Goal: Information Seeking & Learning: Check status

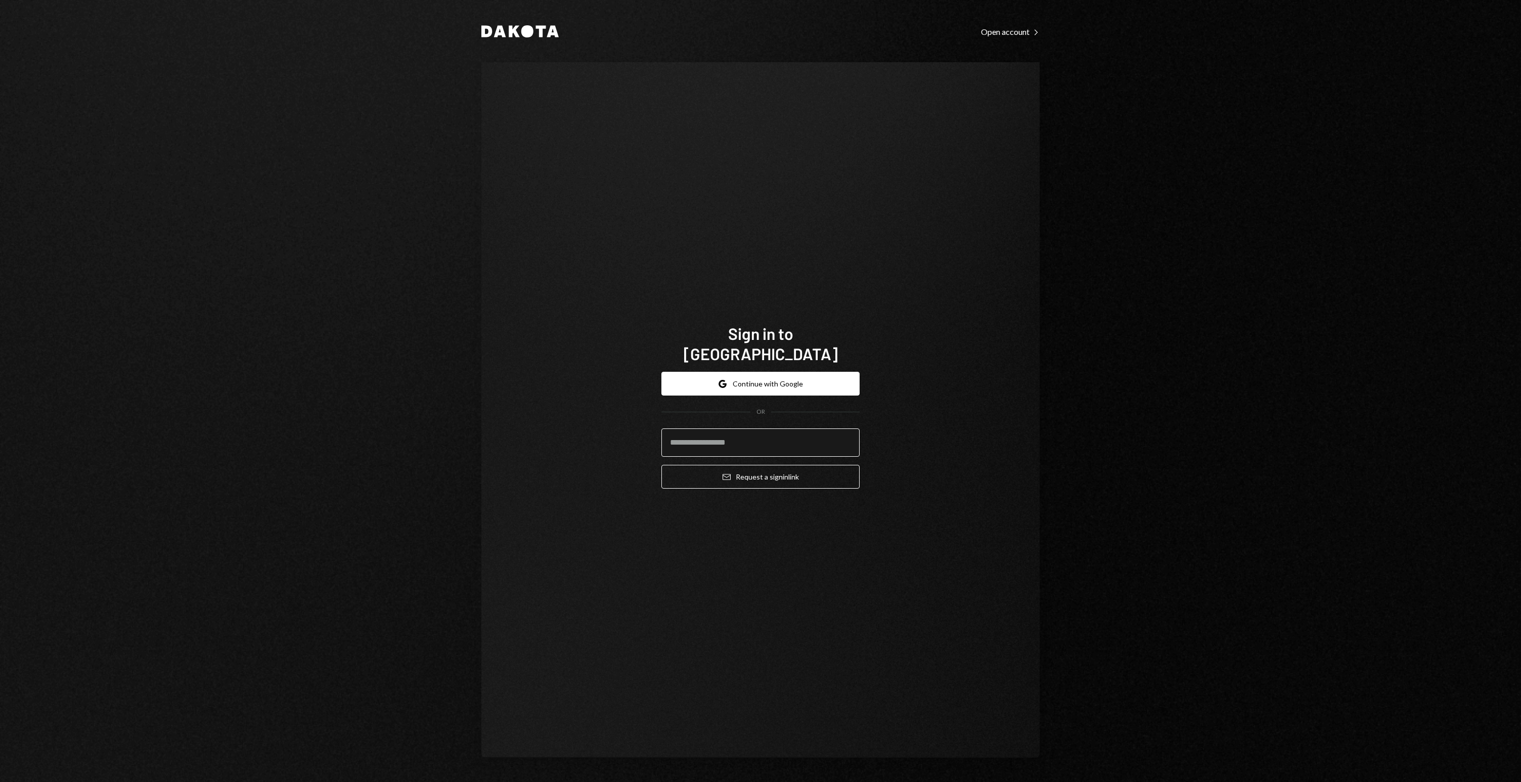
click at [776, 436] on input "email" at bounding box center [760, 442] width 198 height 28
click at [0, 781] on com-1password-button at bounding box center [0, 782] width 0 height 0
type input "**********"
click at [745, 471] on button "Email Request a sign in link" at bounding box center [760, 477] width 198 height 24
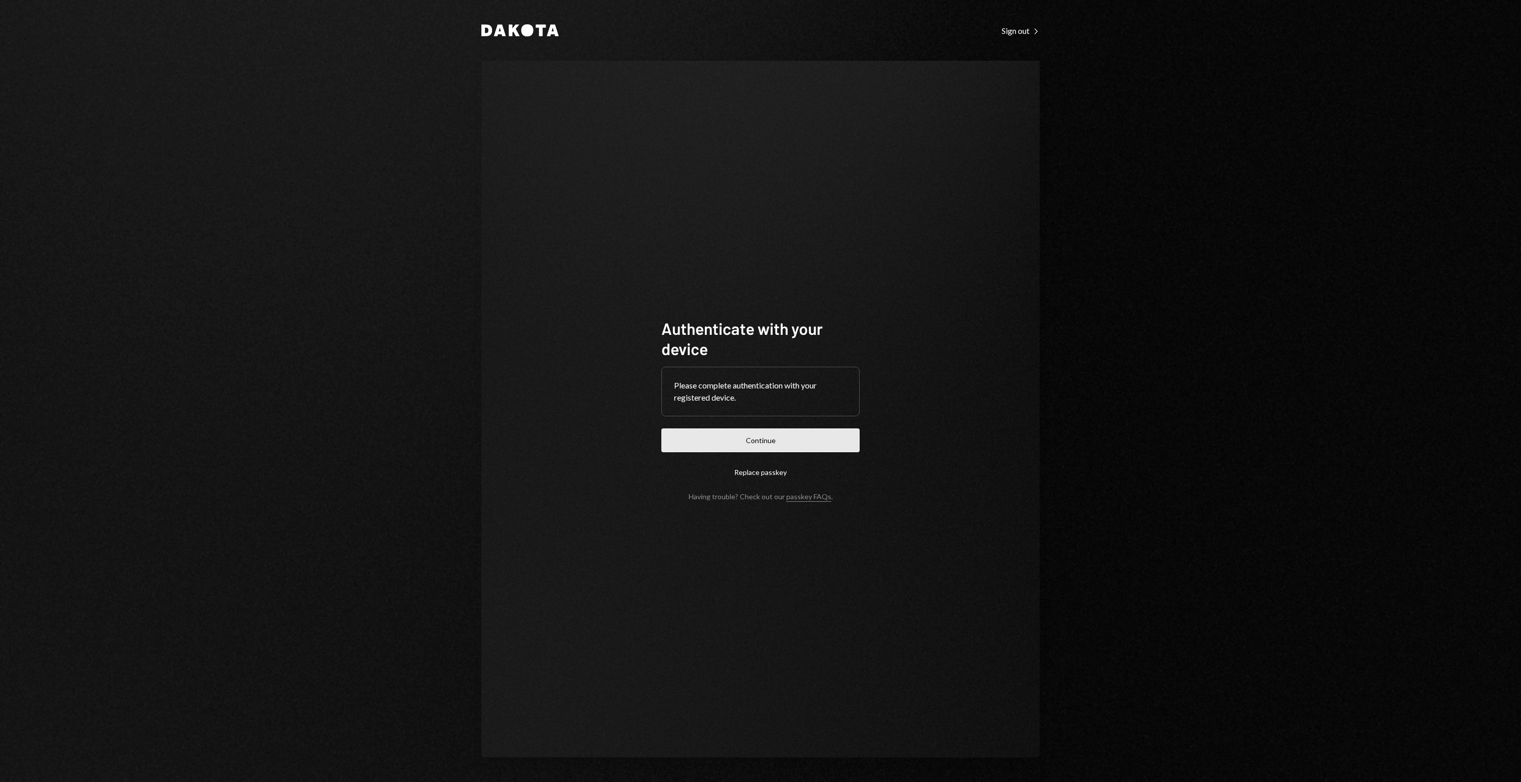
click at [773, 433] on button "Continue" at bounding box center [760, 440] width 198 height 24
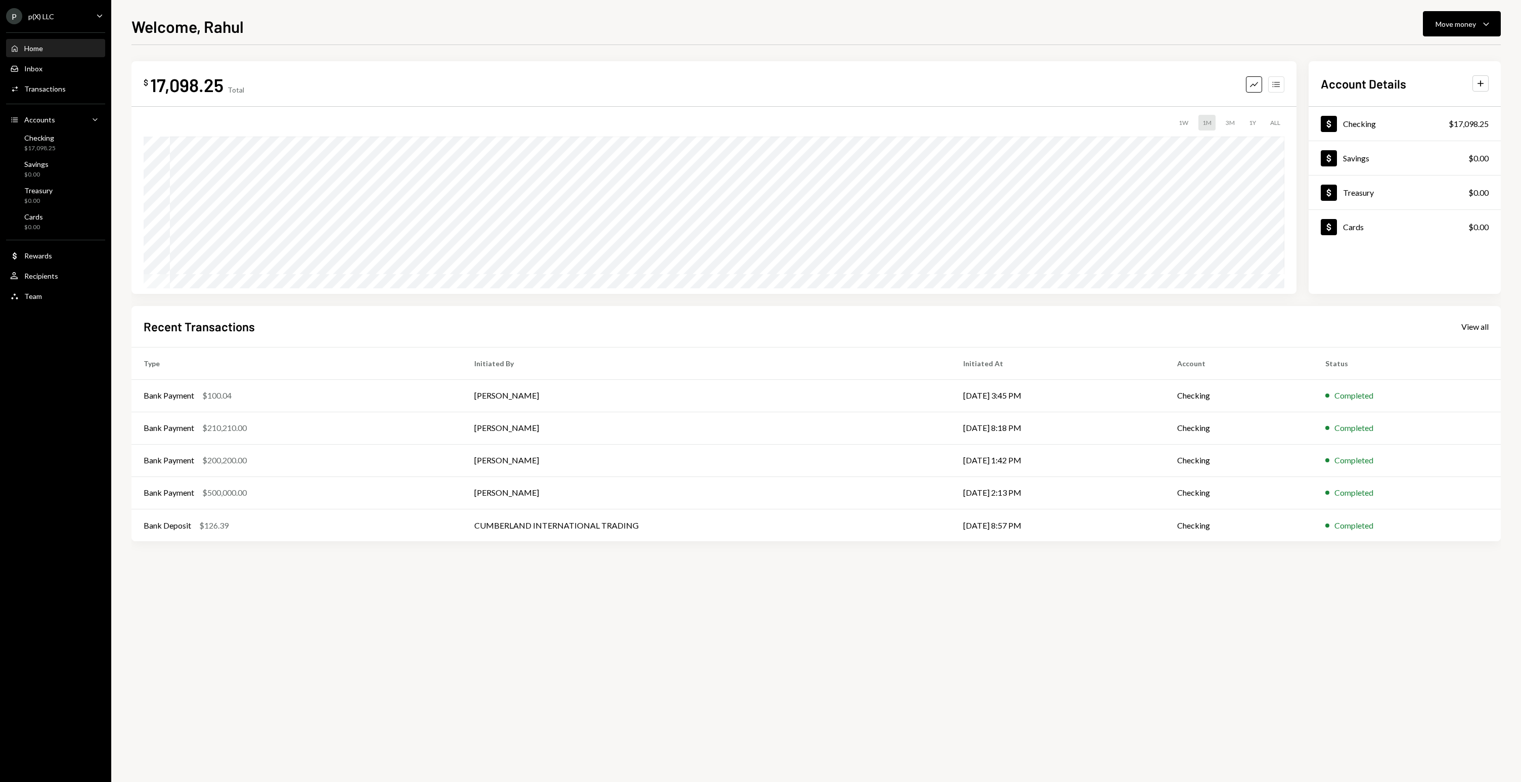
click at [1283, 81] on button "Accounts" at bounding box center [1276, 84] width 16 height 16
click at [1256, 83] on icon "button" at bounding box center [1254, 84] width 8 height 5
click at [713, 58] on div "$ 17,098.25 Total Graph Accounts 1W 1M 3M 1Y ALL Account Details Plus Dollar Ch…" at bounding box center [815, 303] width 1369 height 517
click at [746, 58] on div "$ 17,098.25 Total Graph Accounts 1W 1M 3M 1Y ALL $17,198.29 Aug 05, 2025 Accoun…" at bounding box center [815, 303] width 1369 height 517
click at [1193, 123] on div "1W 1M 3M 1Y ALL" at bounding box center [714, 123] width 1141 height 16
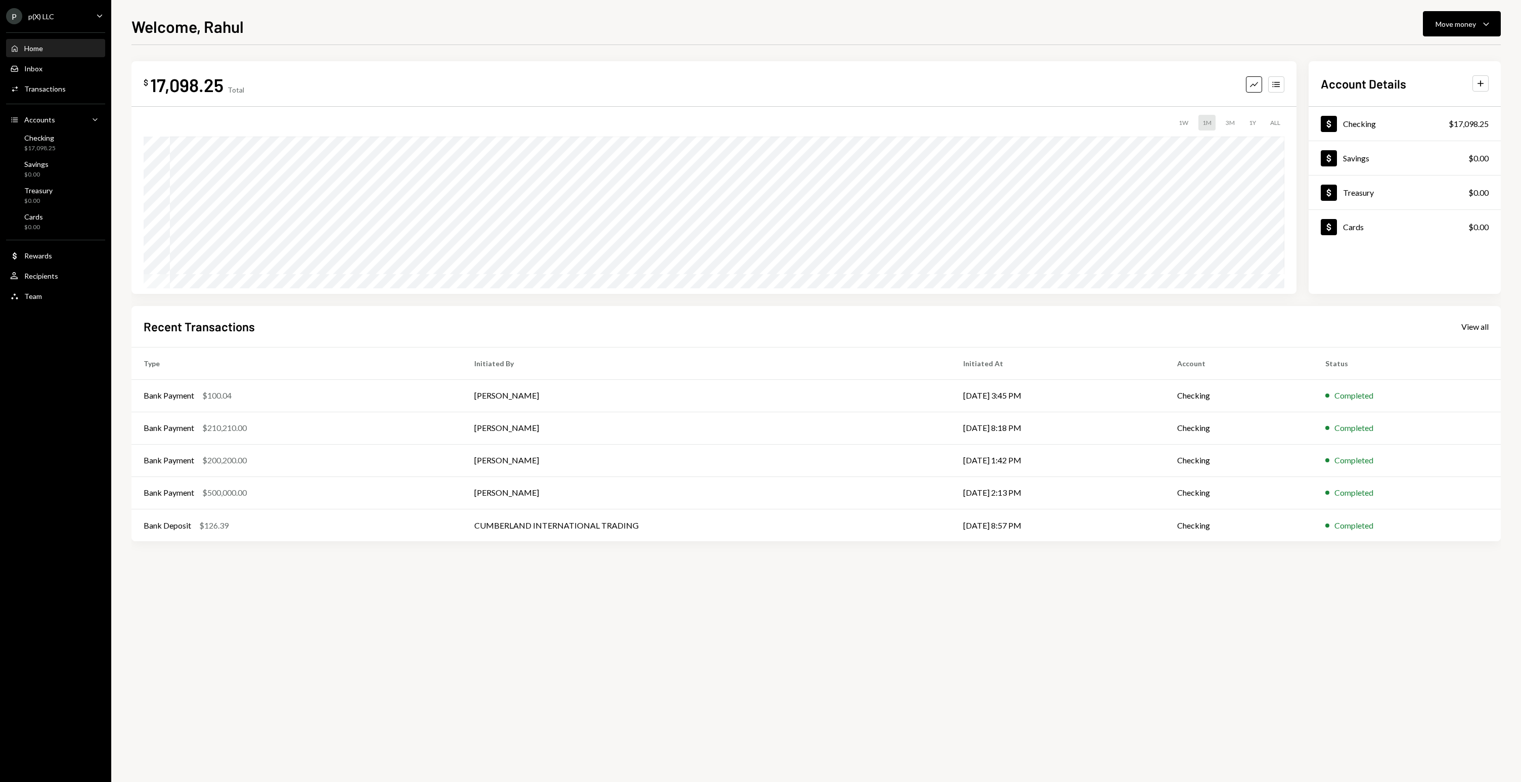
click at [1184, 124] on div "1W" at bounding box center [1184, 123] width 18 height 16
click at [1242, 122] on div "1W 1M 3M 1Y ALL" at bounding box center [714, 123] width 1141 height 16
click at [1249, 122] on div "1Y" at bounding box center [1252, 123] width 15 height 16
click at [807, 67] on div "$ 17,098.25 Total Graph Accounts 1W 1M 3M 1Y ALL" at bounding box center [713, 177] width 1165 height 233
click at [65, 83] on div "Activities Transactions" at bounding box center [55, 88] width 91 height 17
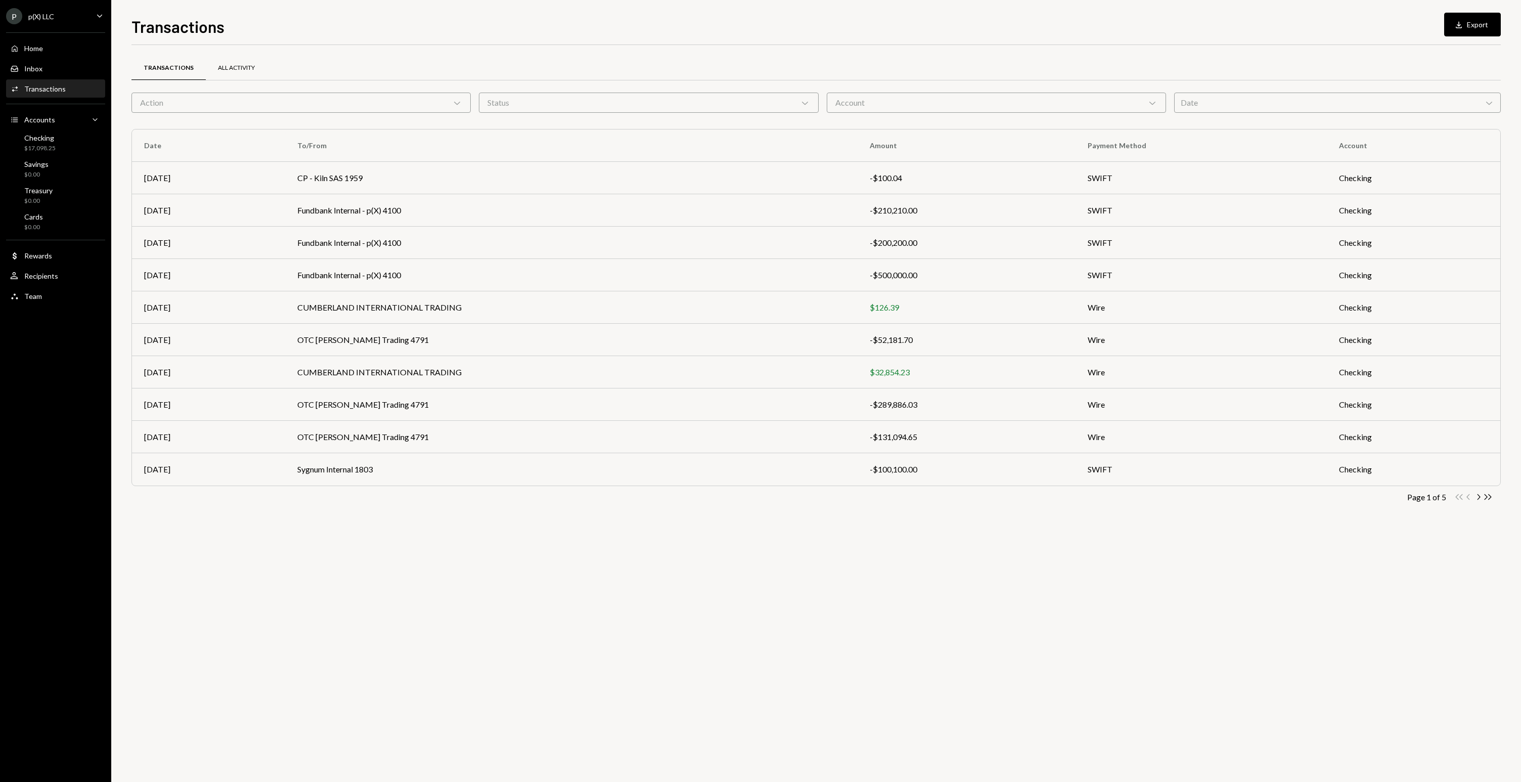
click at [247, 72] on div "All Activity" at bounding box center [236, 68] width 61 height 24
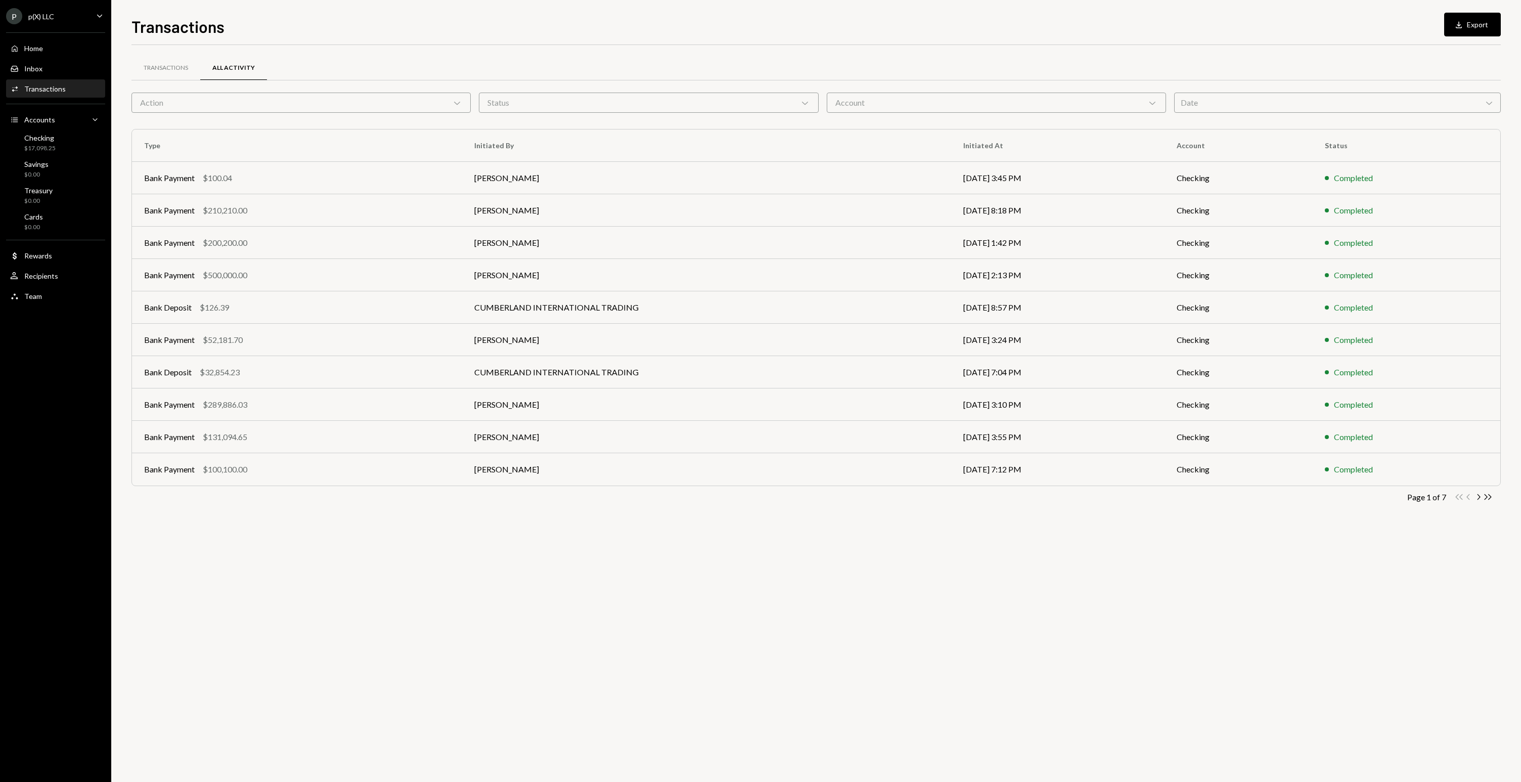
click at [604, 63] on div "Transactions All Activity" at bounding box center [815, 68] width 1369 height 26
click at [441, 102] on div "Action Chevron Down" at bounding box center [300, 103] width 339 height 20
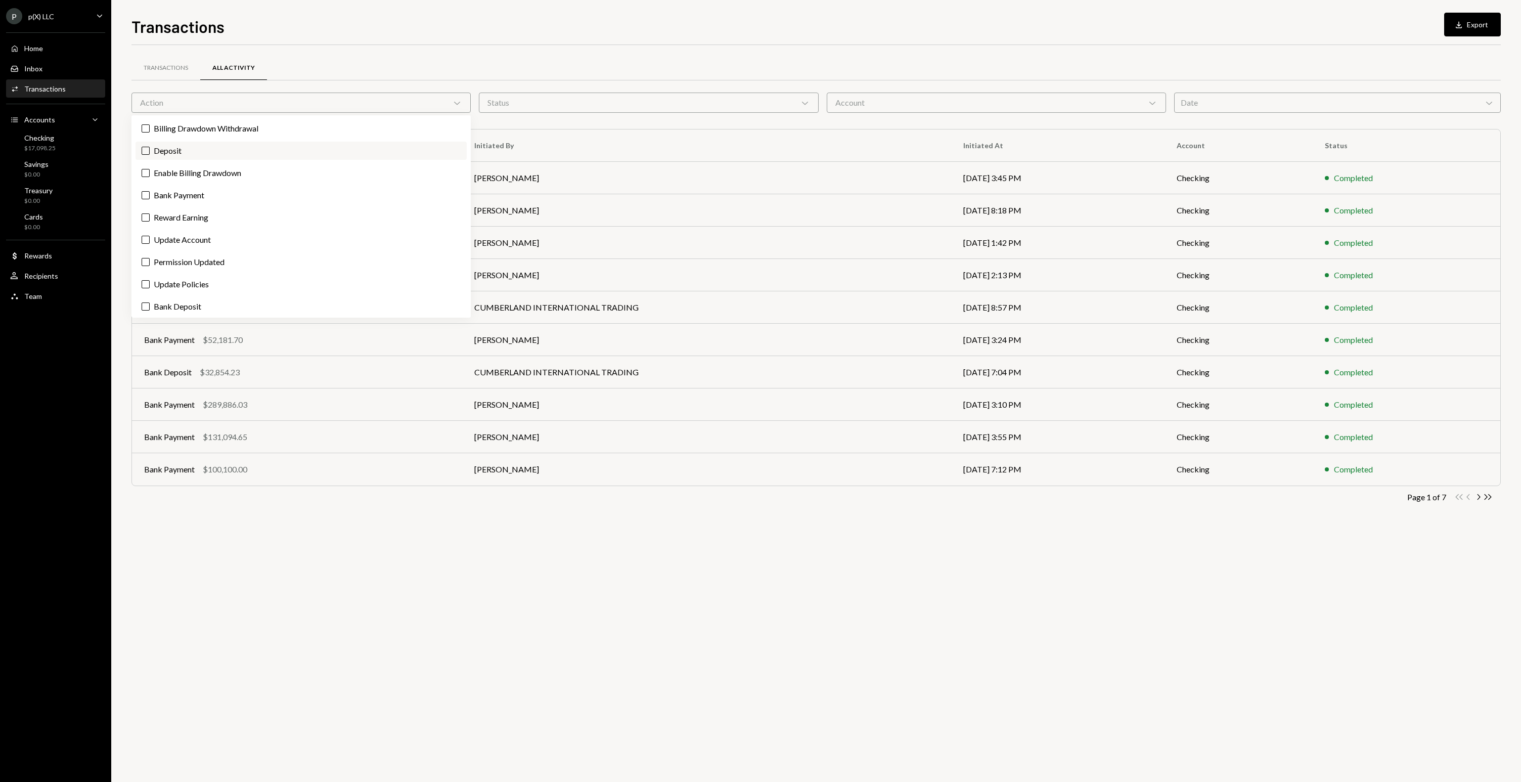
click at [279, 156] on label "Deposit" at bounding box center [301, 151] width 331 height 18
click at [150, 155] on button "Deposit" at bounding box center [146, 151] width 8 height 8
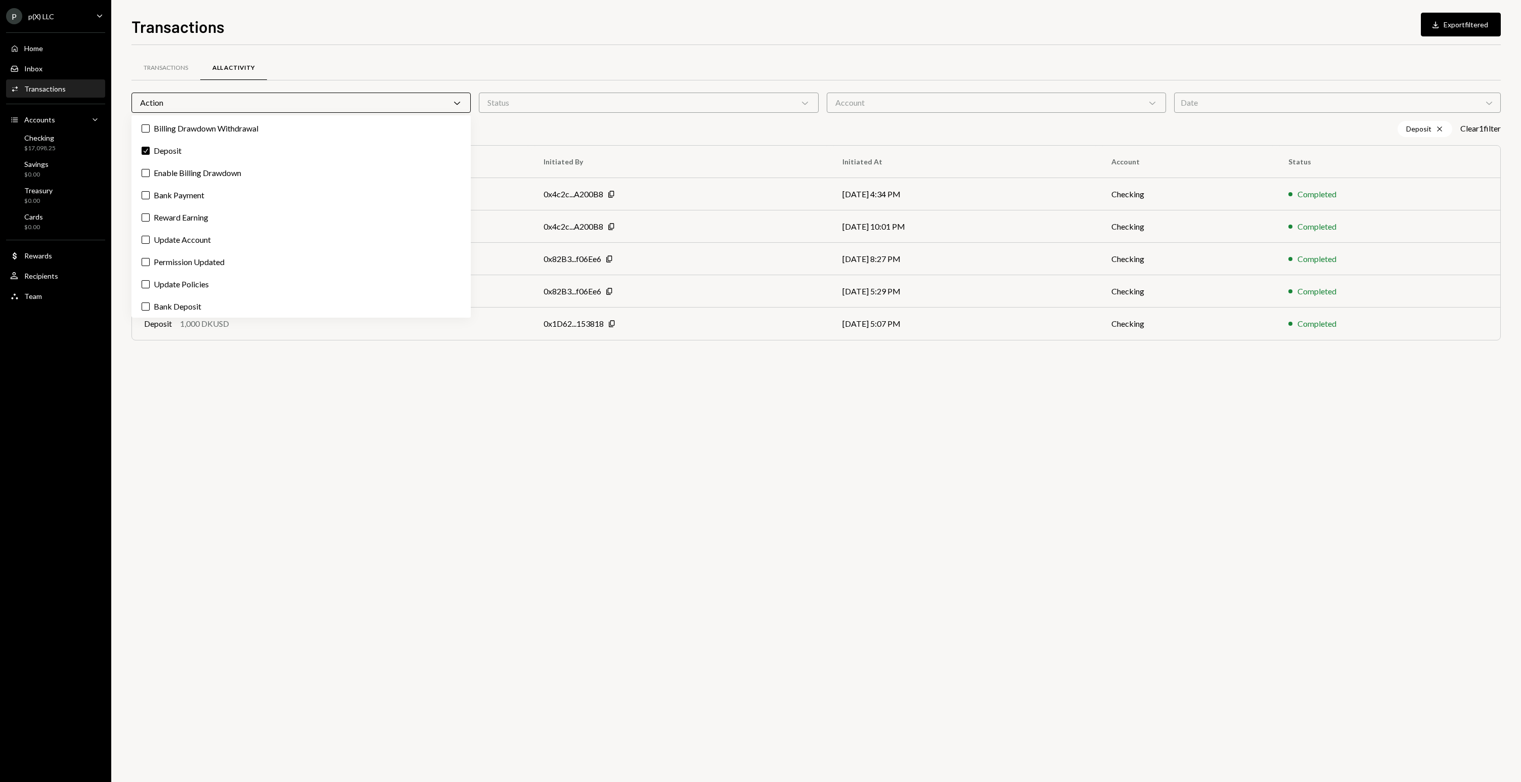
click at [377, 68] on div "Transactions All Activity" at bounding box center [815, 68] width 1369 height 26
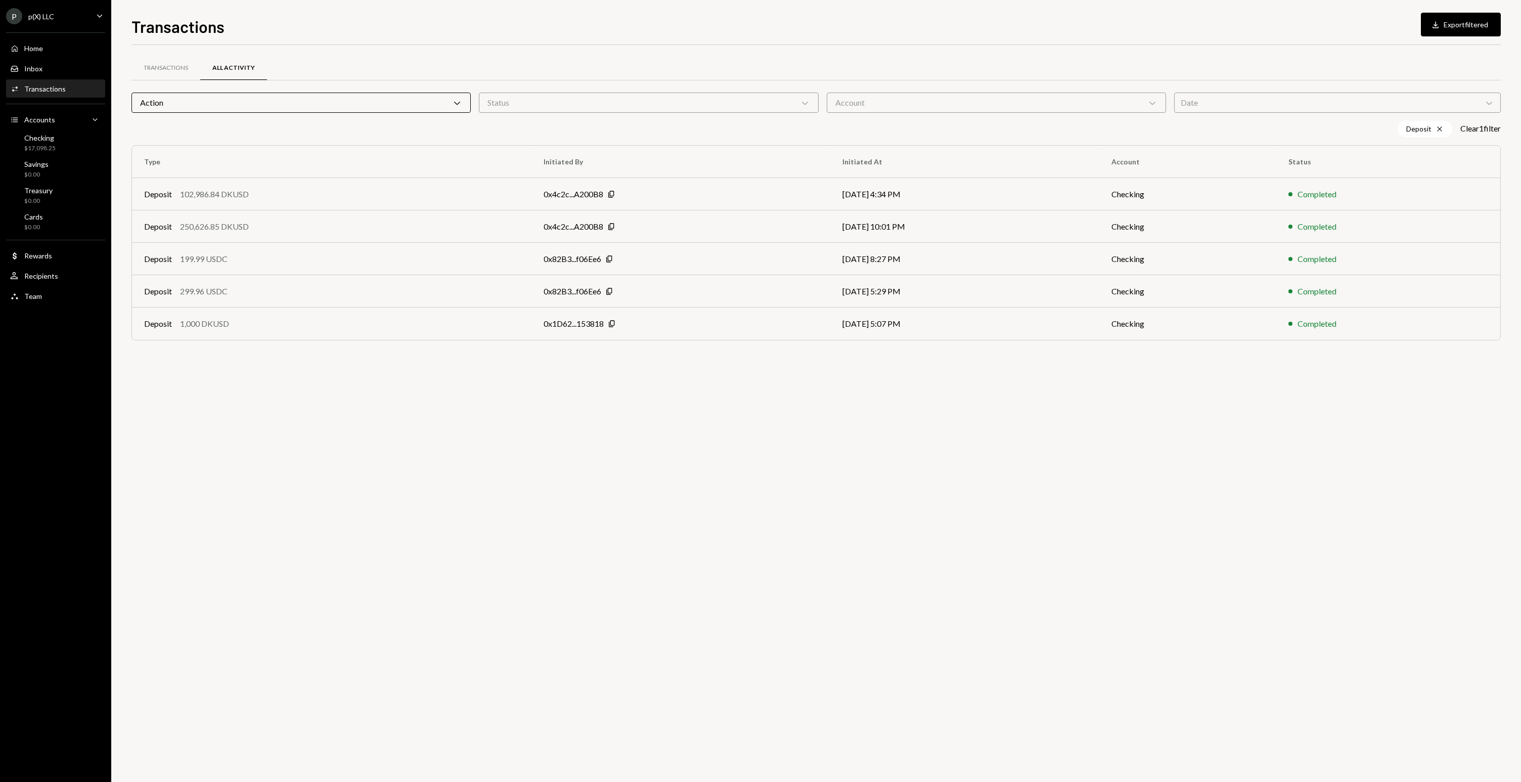
click at [545, 362] on div "Transactions All Activity Action Chevron Down Status Chevron Down Account Chevr…" at bounding box center [815, 413] width 1369 height 737
click at [1073, 99] on div "Account Chevron Down" at bounding box center [996, 103] width 339 height 20
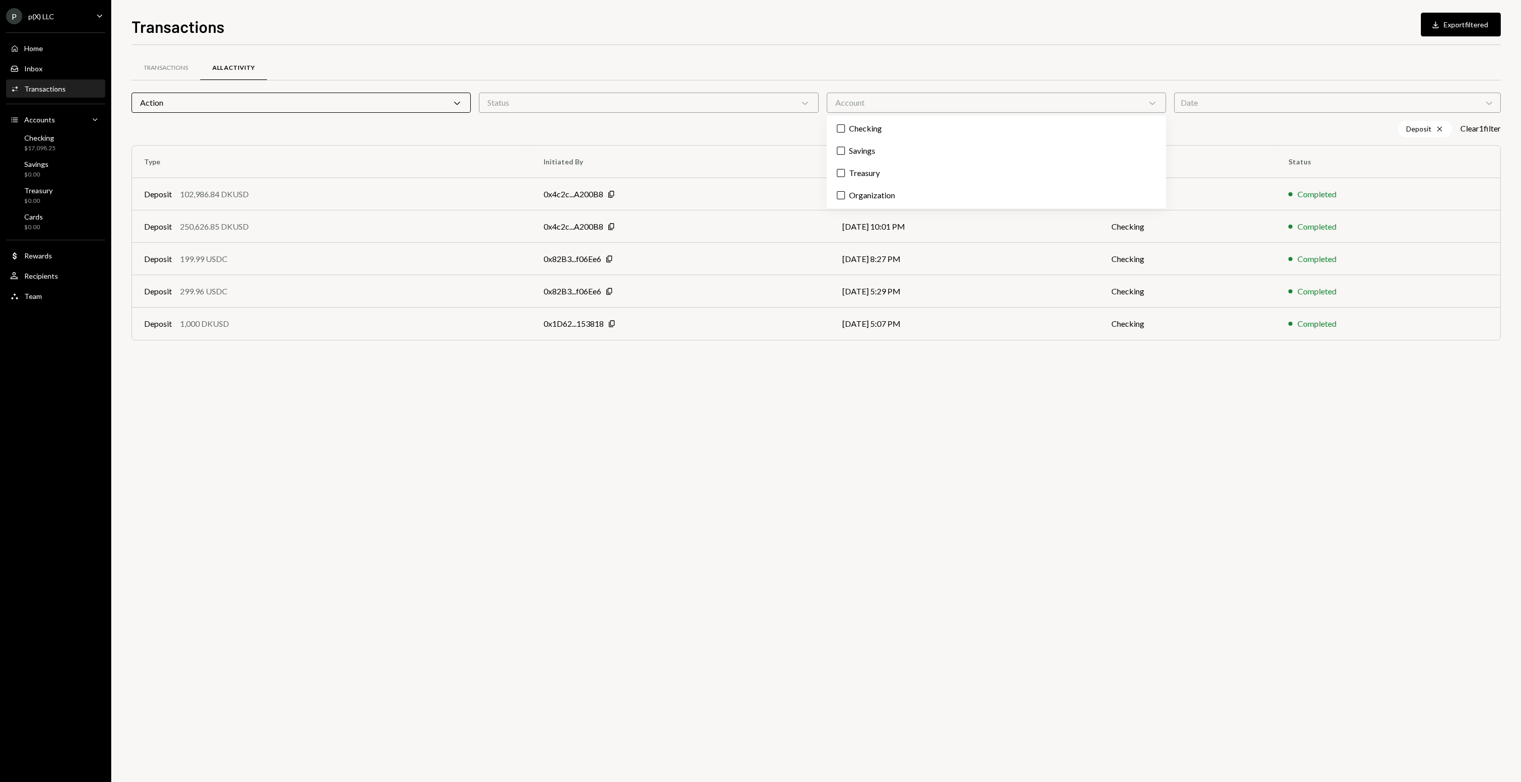
click at [1271, 100] on div "Date Chevron Down" at bounding box center [1337, 103] width 327 height 20
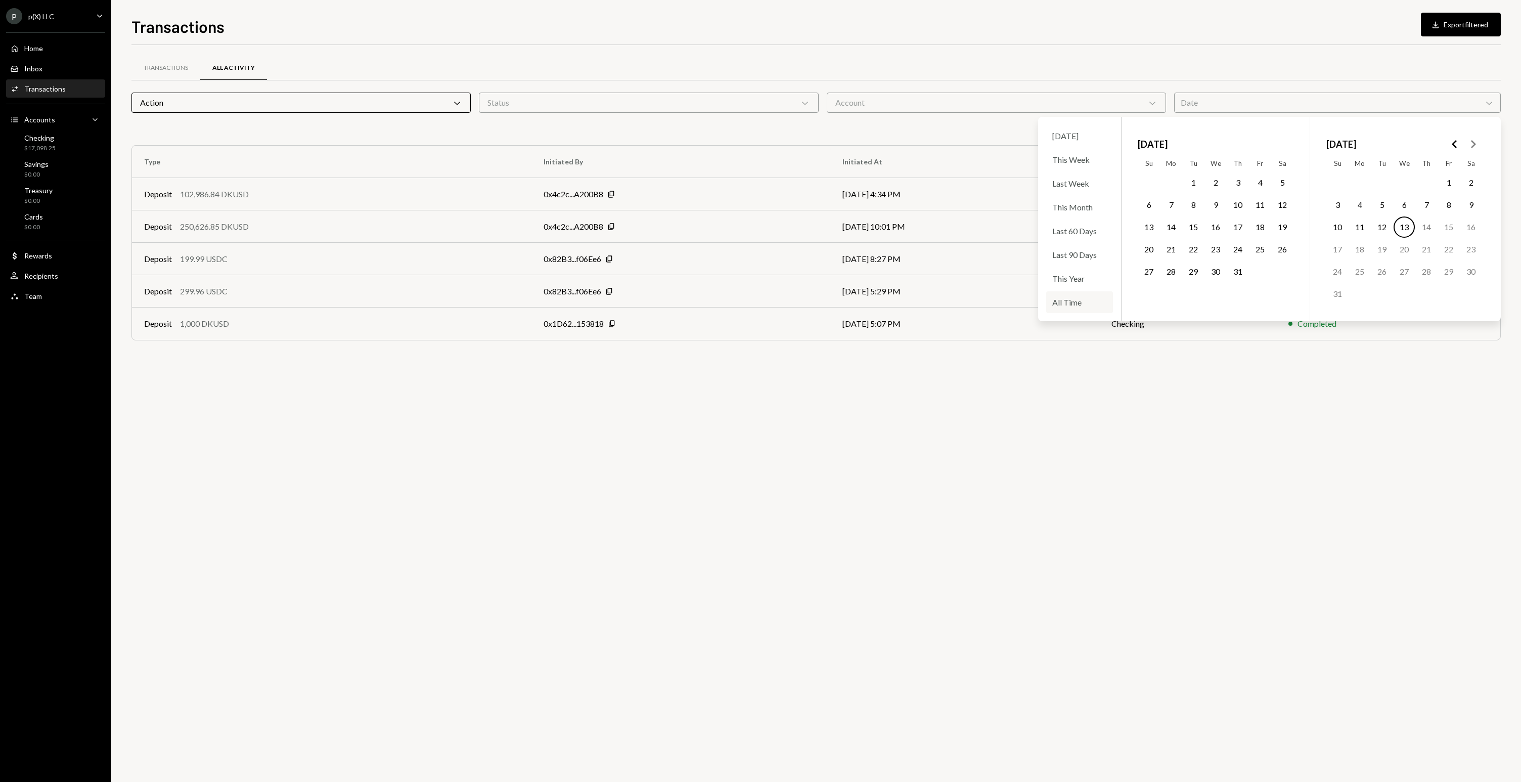
click at [1078, 303] on div "All Time" at bounding box center [1079, 302] width 67 height 22
click at [1081, 68] on div "Transactions All Activity" at bounding box center [815, 68] width 1369 height 26
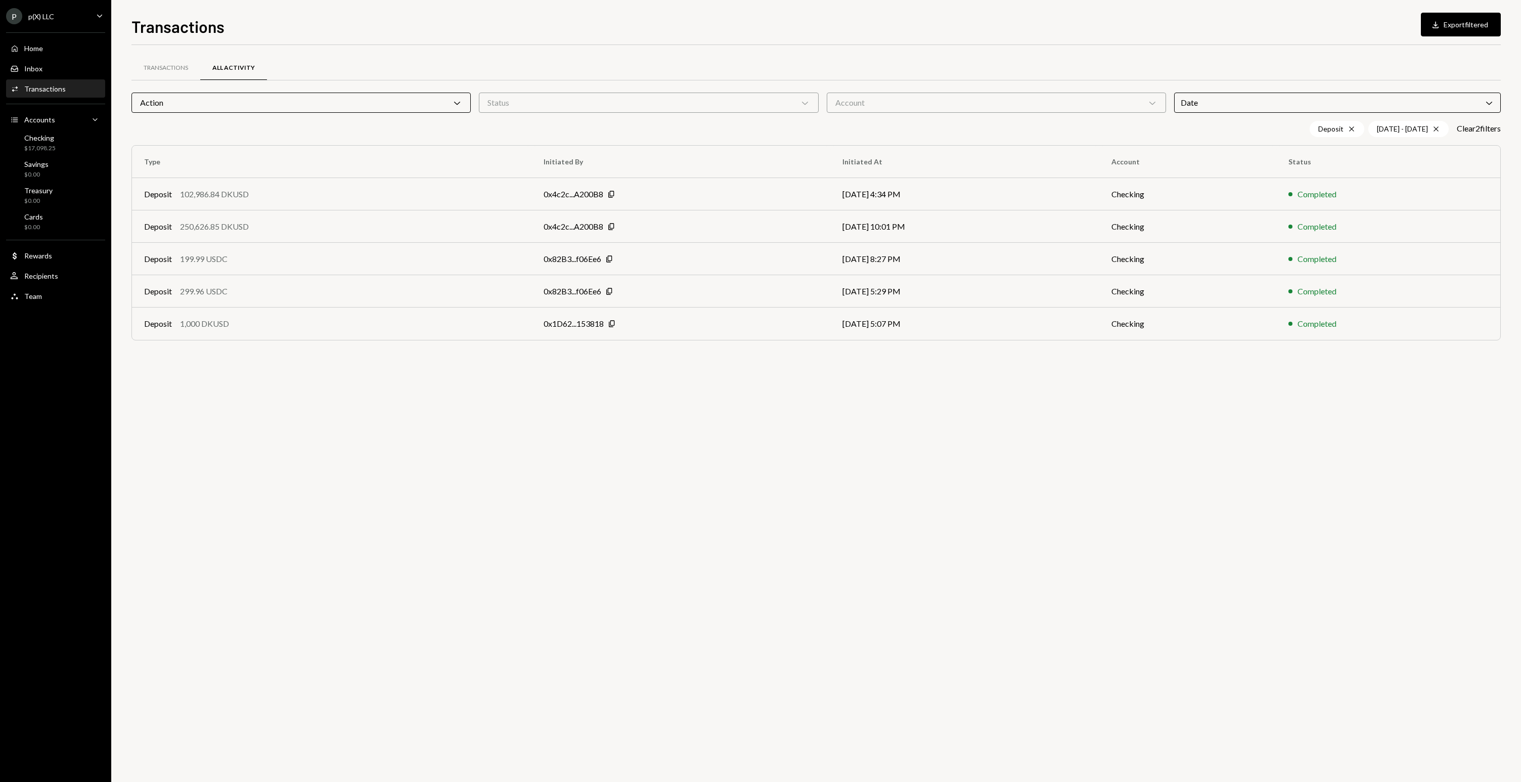
click at [916, 445] on div "Transactions All Activity Action Chevron Down Status Chevron Down Account Chevr…" at bounding box center [815, 413] width 1369 height 737
click at [356, 105] on div "Action Chevron Down" at bounding box center [300, 103] width 339 height 20
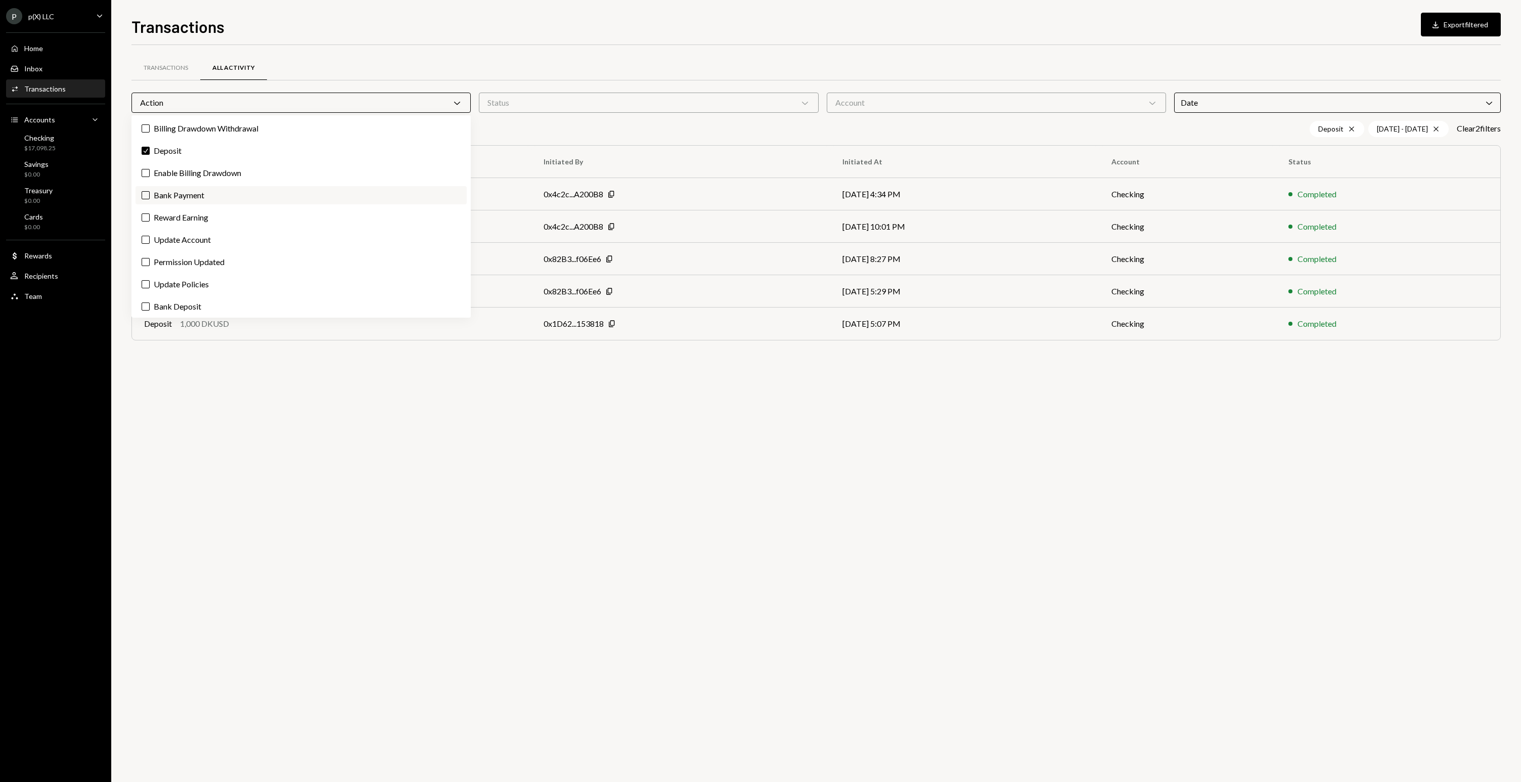
click at [179, 194] on label "Bank Payment" at bounding box center [301, 195] width 331 height 18
click at [150, 194] on button "Bank Payment" at bounding box center [146, 195] width 8 height 8
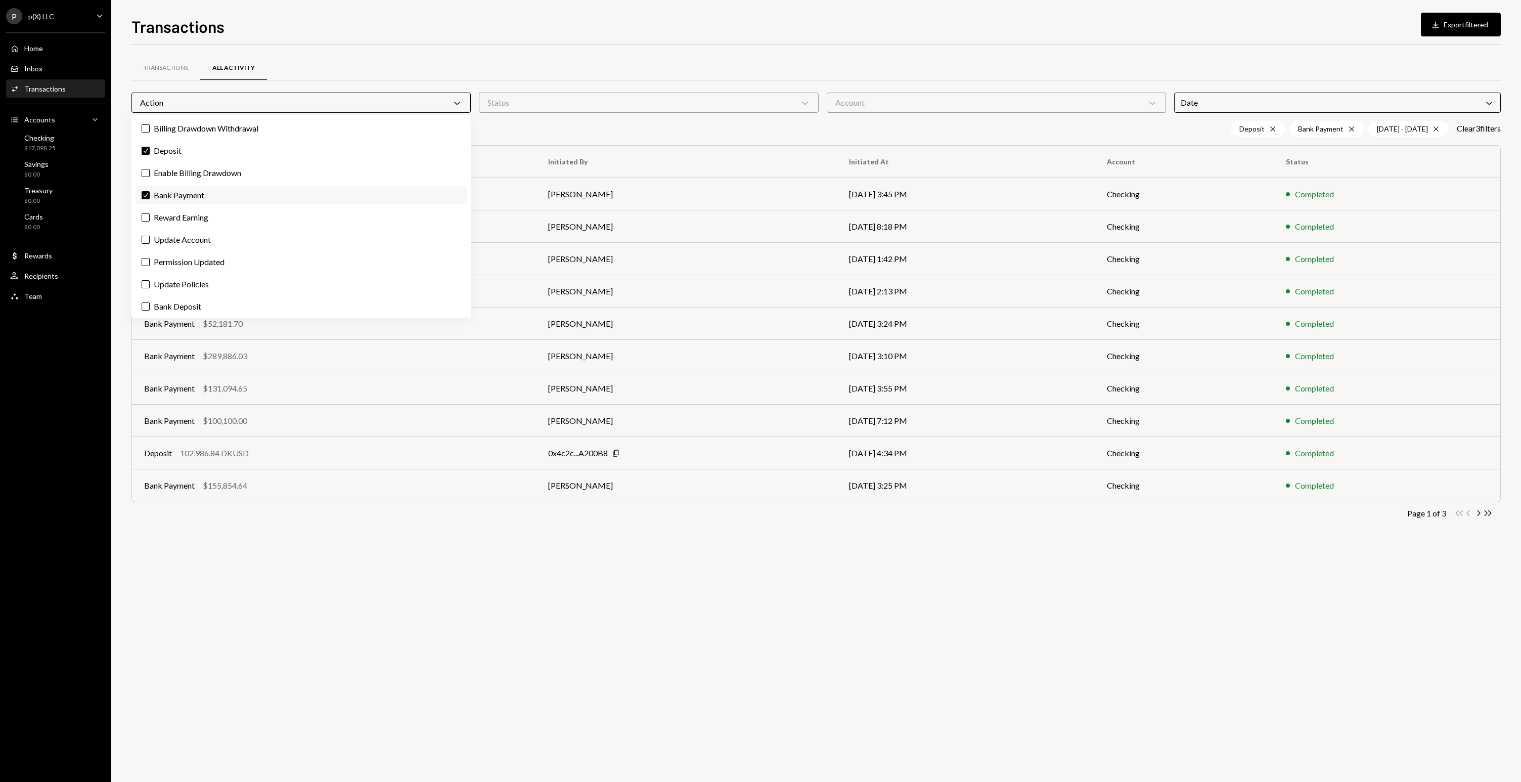
click at [179, 194] on label "Check Bank Payment" at bounding box center [301, 195] width 331 height 18
click at [150, 194] on button "Check" at bounding box center [146, 195] width 8 height 8
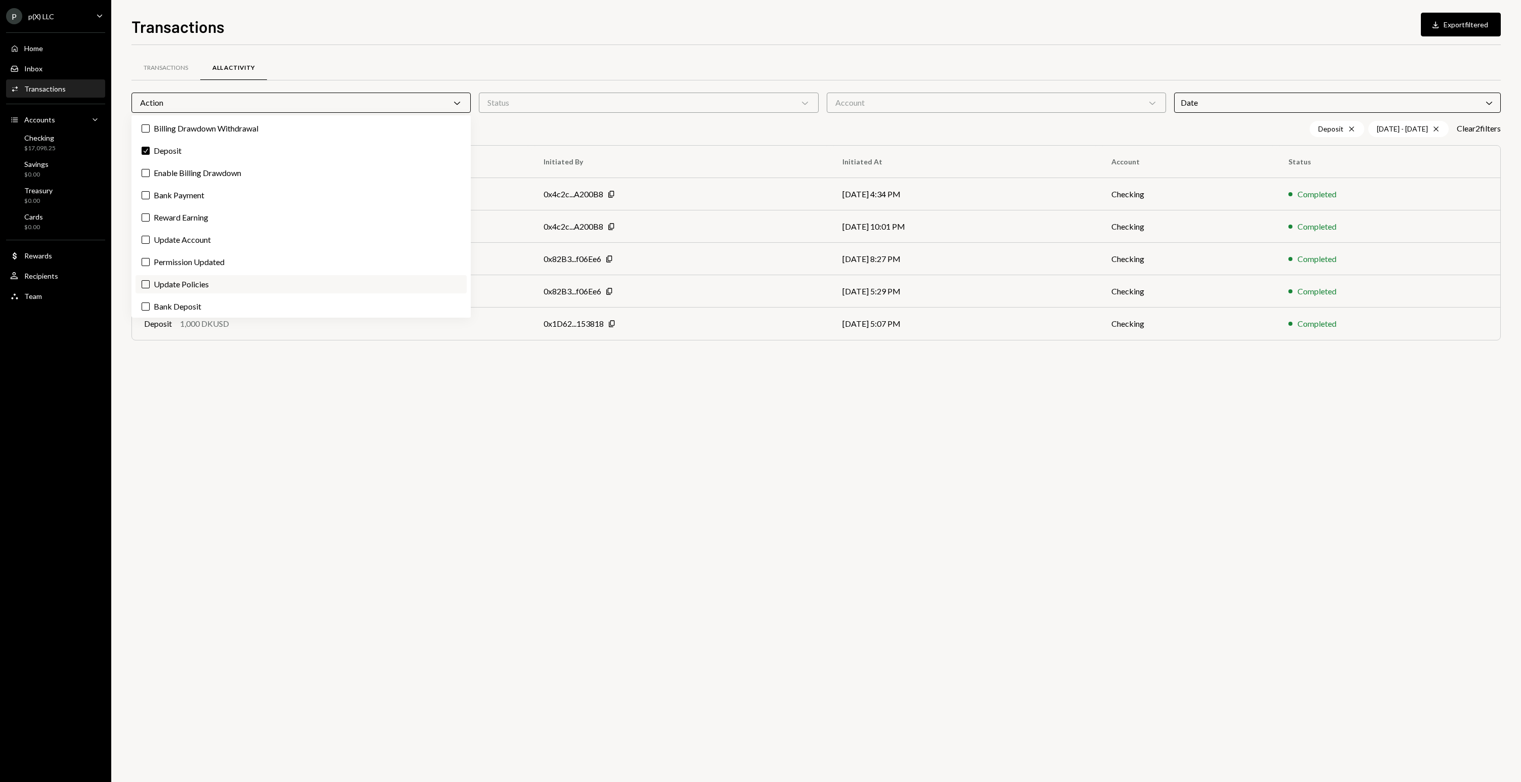
scroll to position [2, 0]
click at [197, 304] on label "Bank Deposit" at bounding box center [301, 304] width 331 height 18
click at [150, 304] on button "Bank Deposit" at bounding box center [146, 304] width 8 height 8
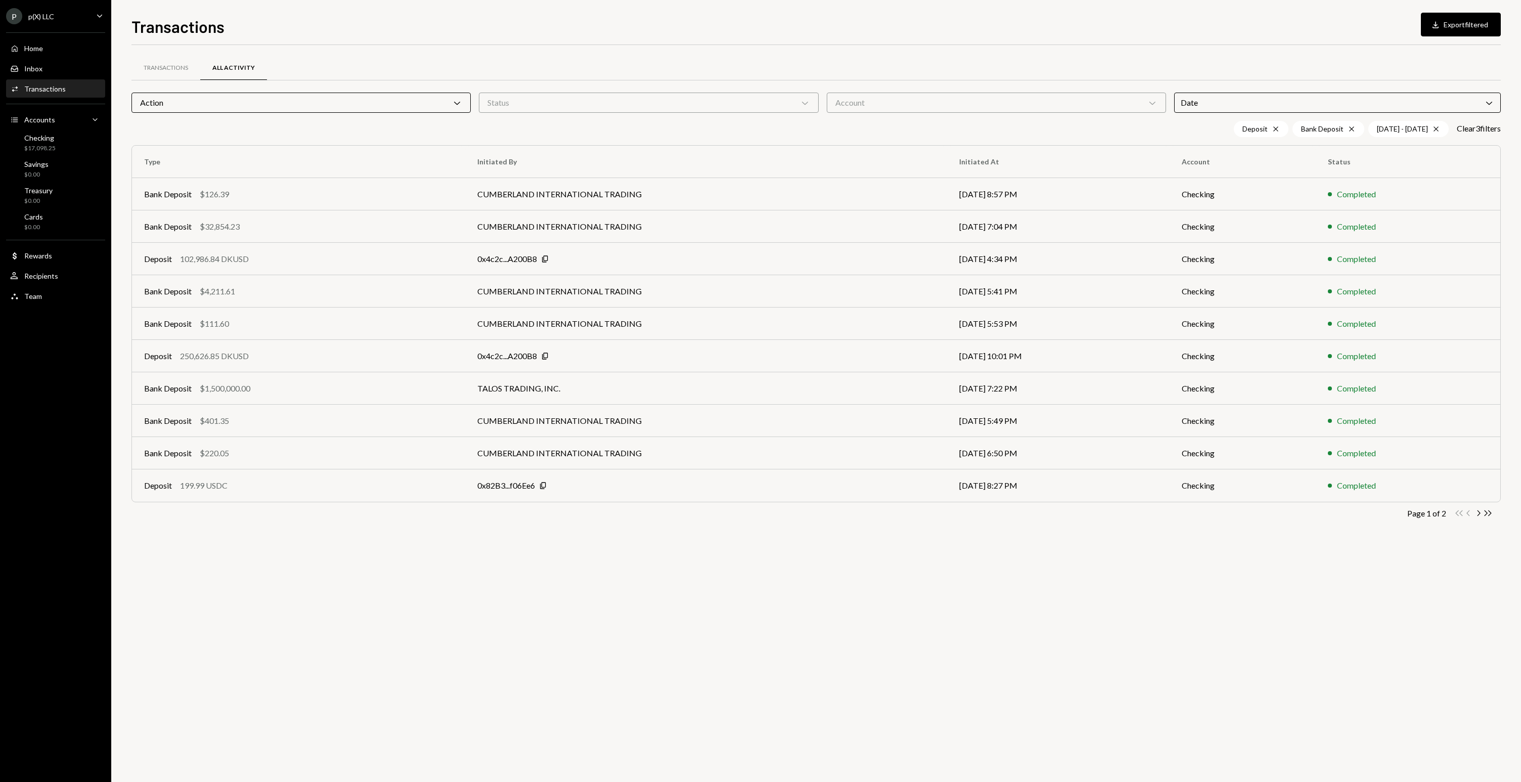
click at [630, 567] on div "Transactions All Activity Action Chevron Down Status Chevron Down Account Chevr…" at bounding box center [815, 413] width 1369 height 737
